Goal: Information Seeking & Learning: Learn about a topic

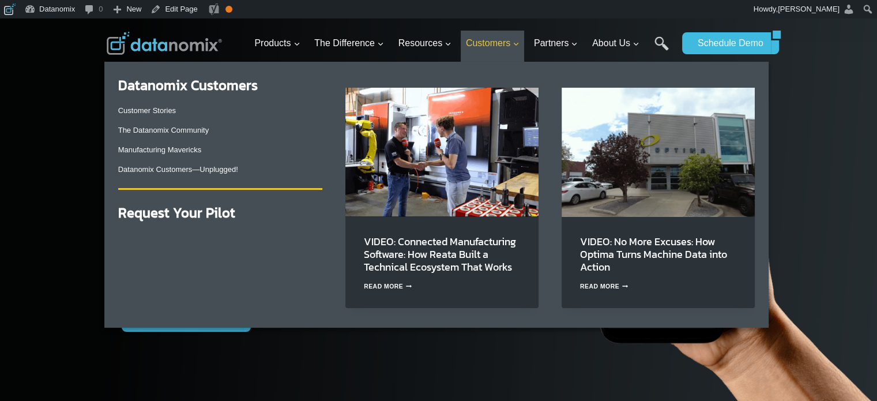
click at [505, 43] on span "Customers Expand" at bounding box center [493, 43] width 54 height 15
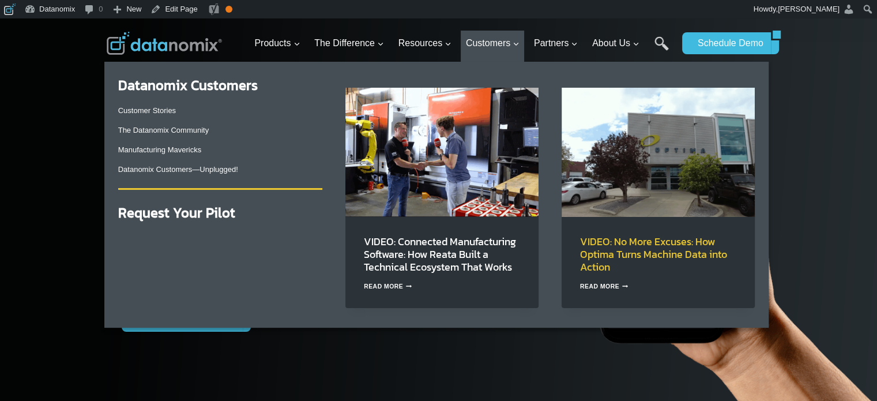
click at [659, 243] on link "VIDEO: No More Excuses: How Optima Turns Machine Data into Action" at bounding box center [653, 254] width 147 height 41
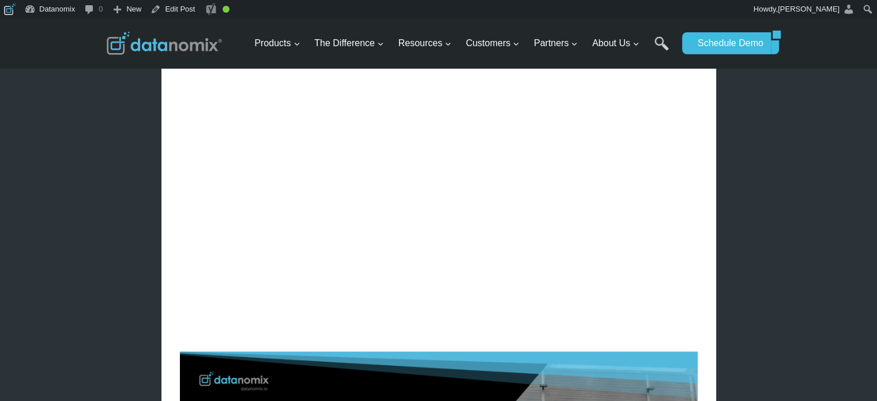
scroll to position [1346, 0]
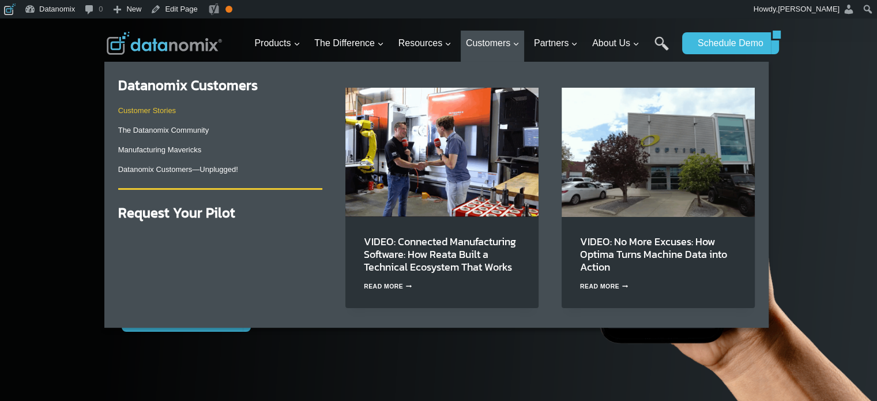
click at [159, 110] on link "Customer Stories" at bounding box center [147, 110] width 58 height 9
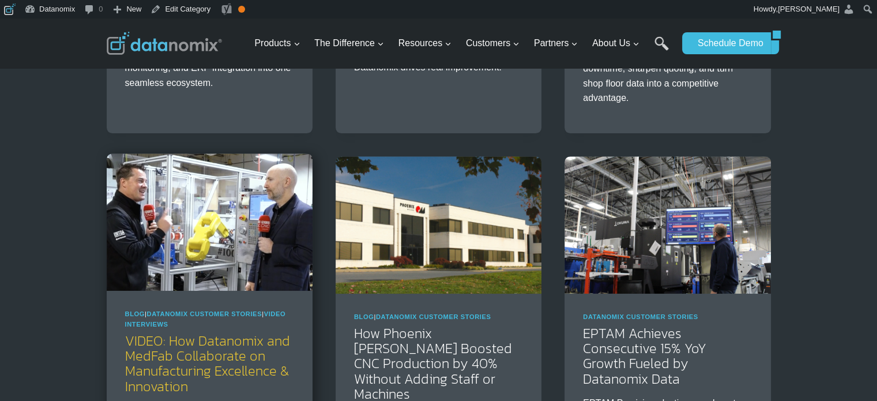
scroll to position [481, 0]
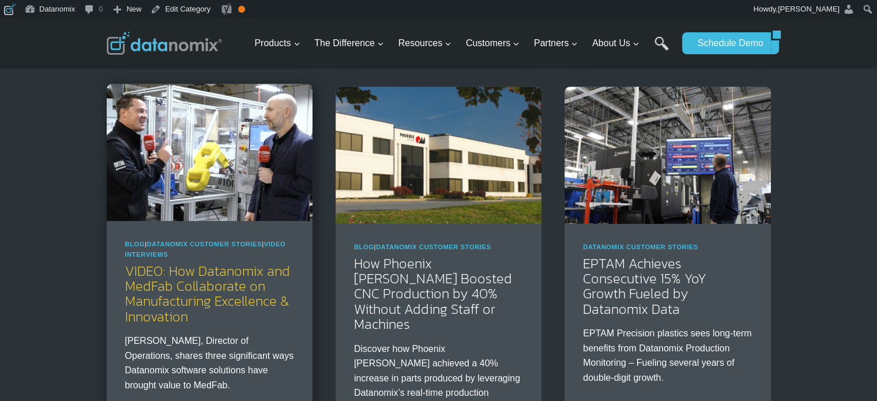
click at [223, 267] on link "VIDEO: How Datanomix and MedFab Collaborate on Manufacturing Excellence & Innov…" at bounding box center [207, 294] width 165 height 66
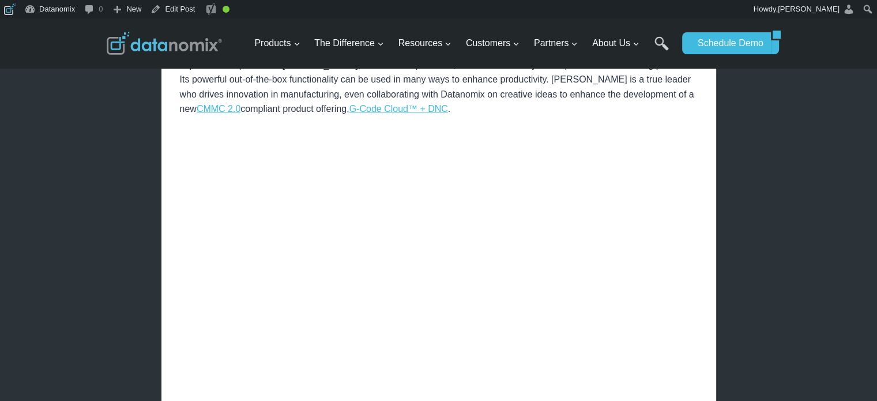
scroll to position [481, 0]
